Goal: Find specific page/section

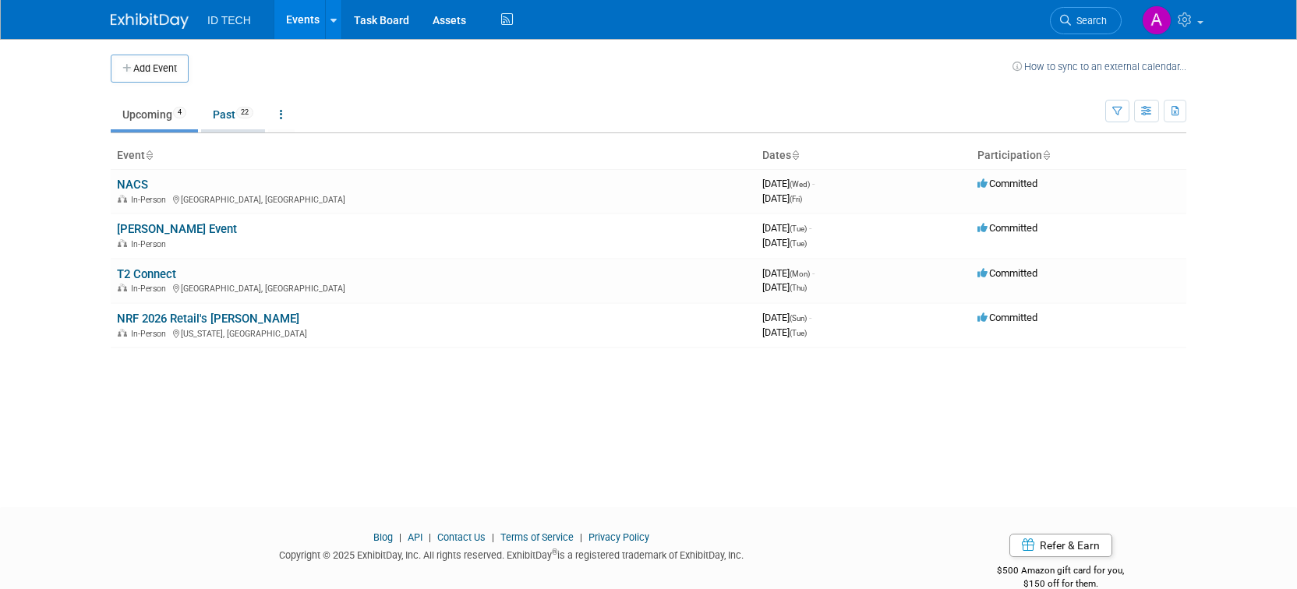
click at [235, 115] on link "Past 22" at bounding box center [233, 115] width 64 height 30
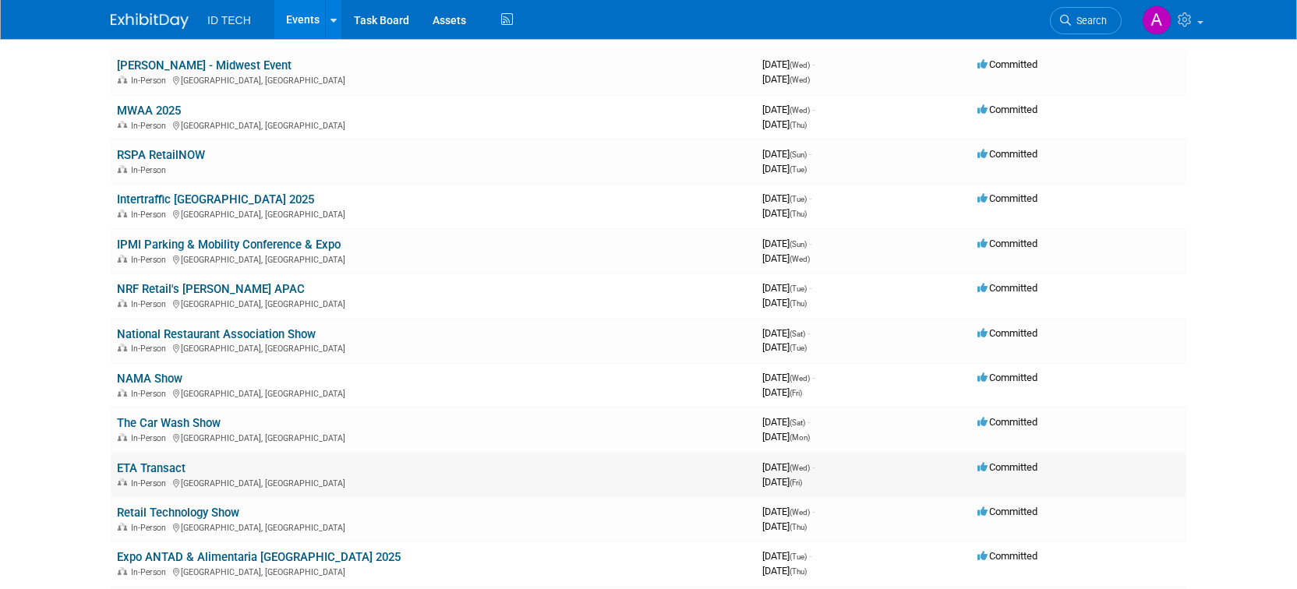
scroll to position [312, 0]
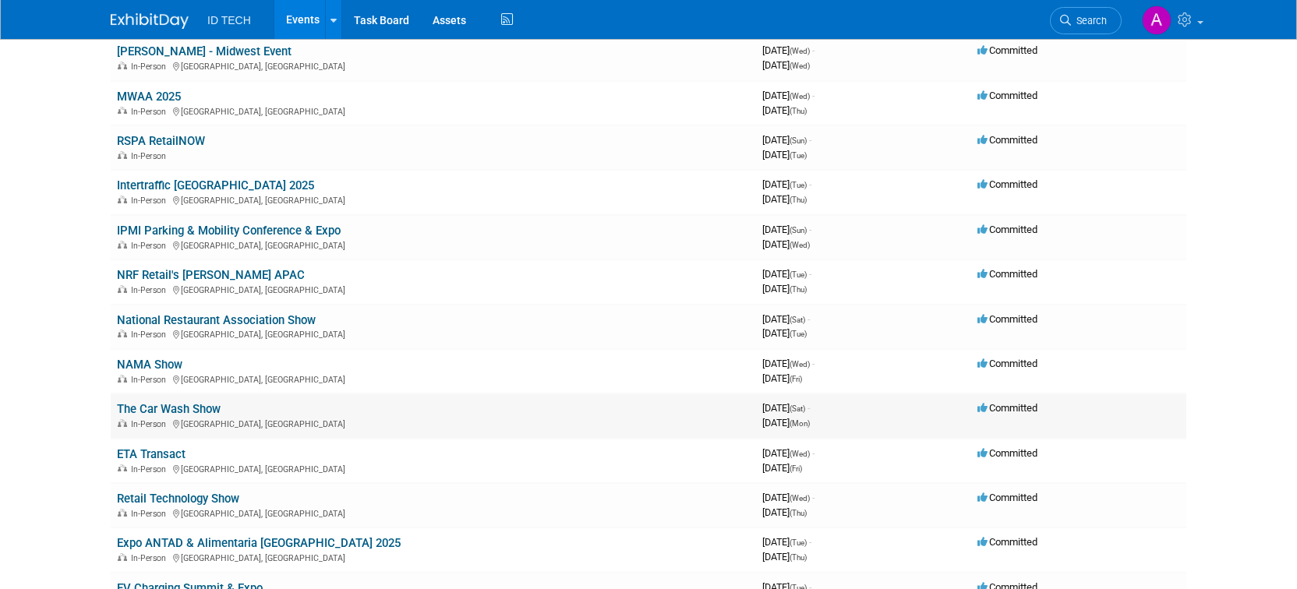
click at [204, 411] on link "The Car Wash Show" at bounding box center [169, 409] width 104 height 14
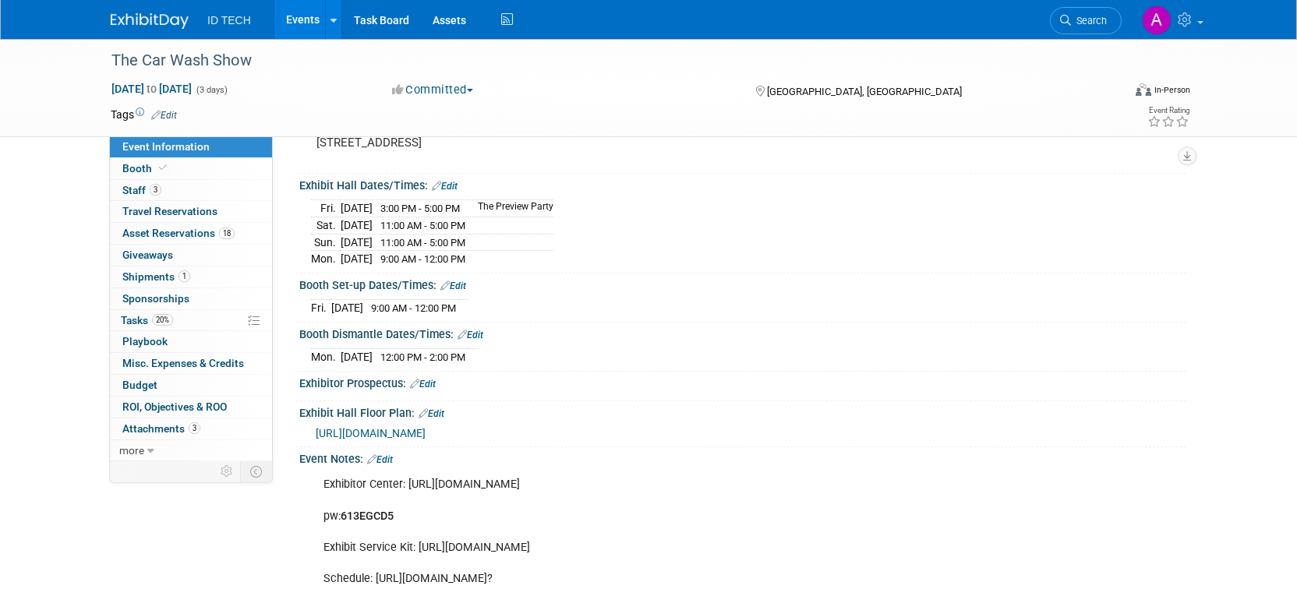
scroll to position [234, 0]
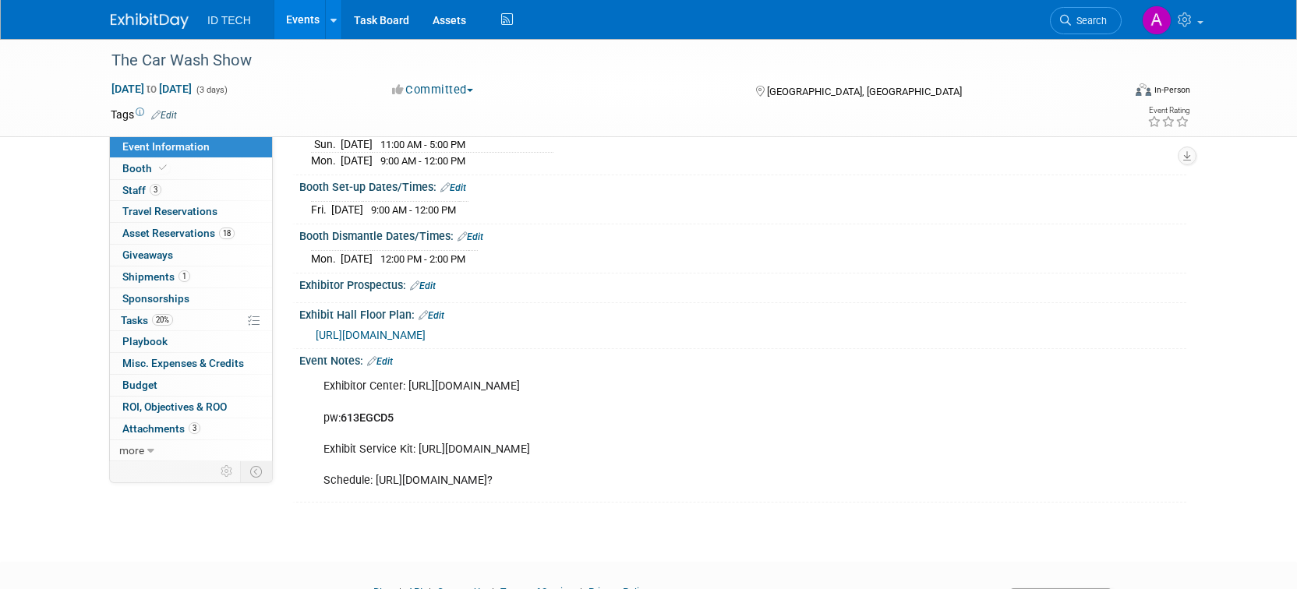
click at [425, 329] on span "https://s23.a2zinc.net/clients/ICA/ICA2025/Public/EventMap.aspx?shMode=E" at bounding box center [371, 335] width 110 height 12
